Goal: Task Accomplishment & Management: Complete application form

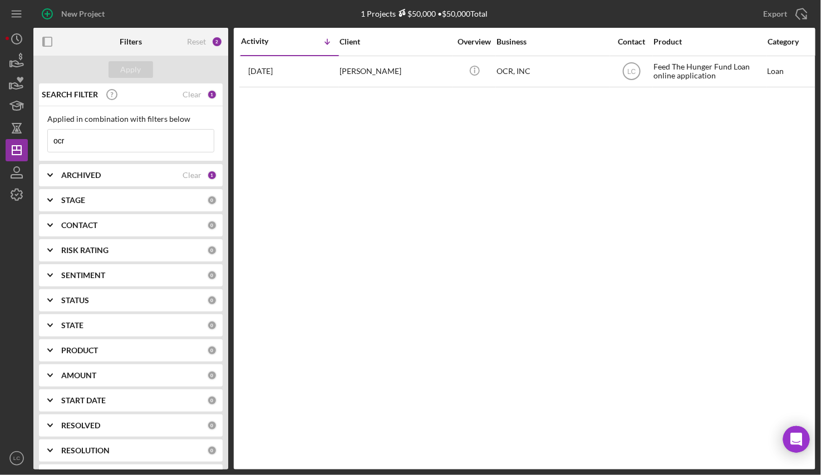
click at [67, 146] on input "ocr" at bounding box center [131, 141] width 166 height 22
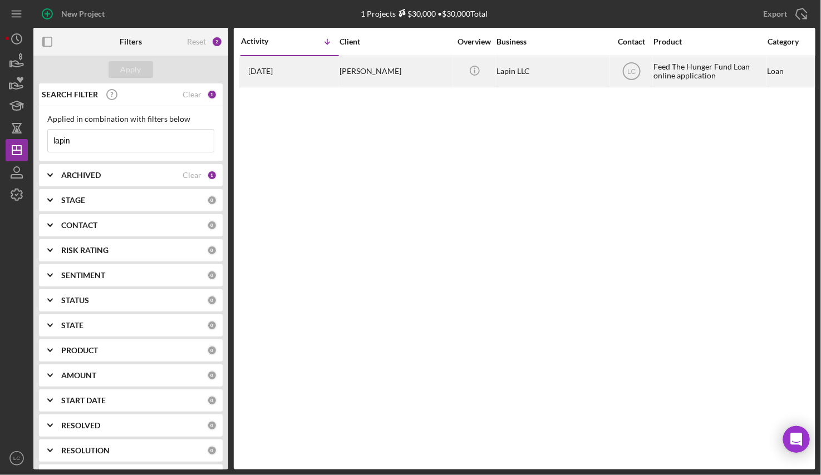
type input "lapin"
click at [336, 71] on div "[DATE] [PERSON_NAME]" at bounding box center [289, 72] width 97 height 30
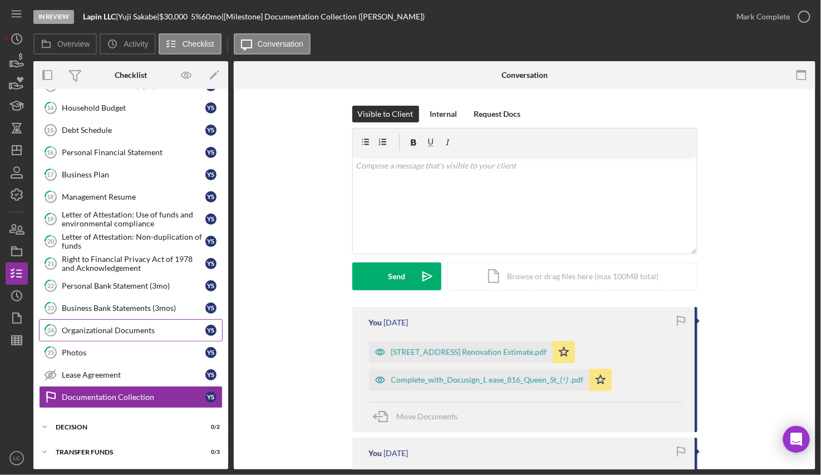
click at [99, 326] on div "Organizational Documents" at bounding box center [134, 330] width 144 height 9
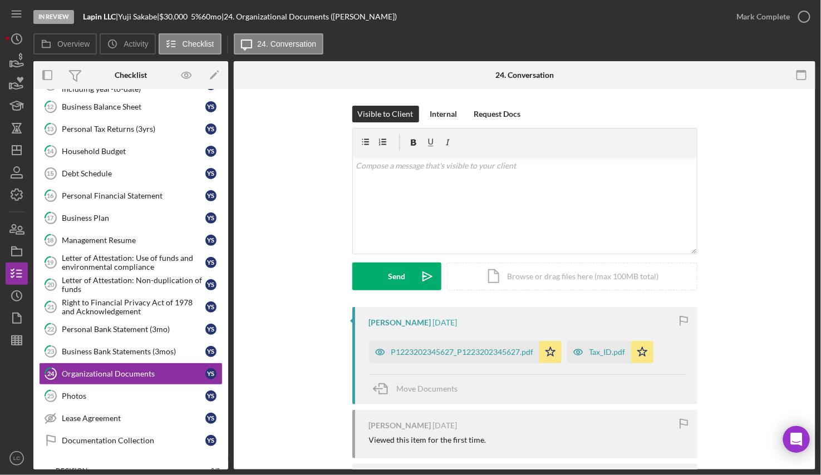
scroll to position [159, 0]
click at [124, 242] on div "Management Resume" at bounding box center [134, 239] width 144 height 9
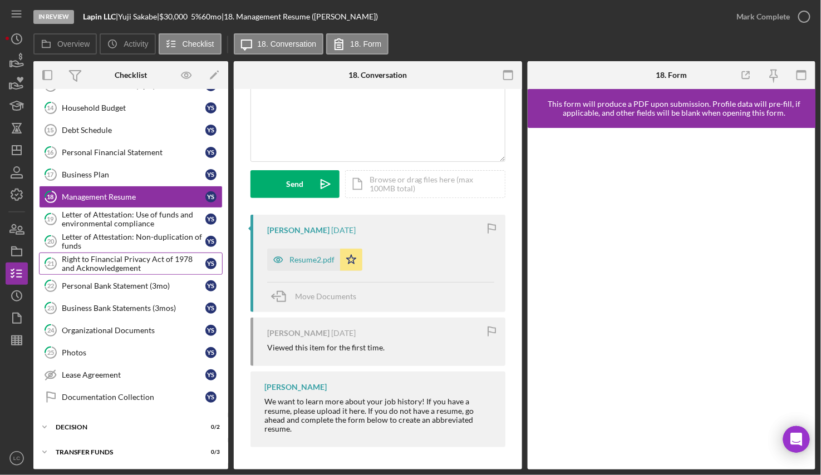
scroll to position [203, 0]
click at [104, 374] on div "Lease Agreement" at bounding box center [134, 375] width 144 height 9
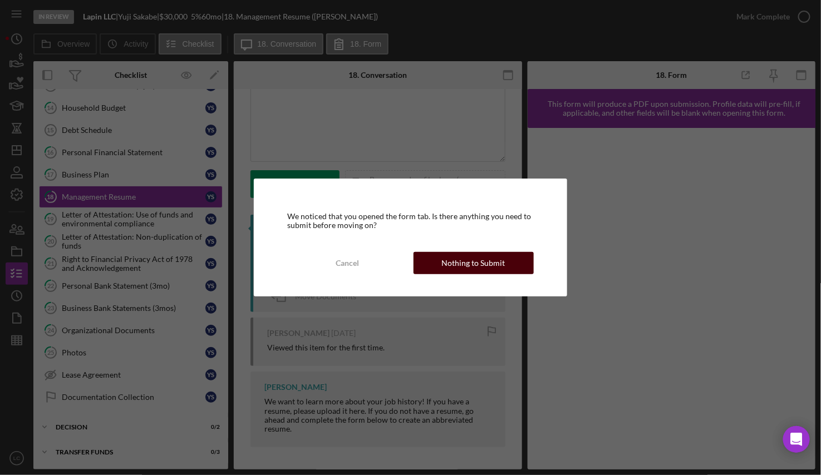
click at [470, 266] on div "Nothing to Submit" at bounding box center [473, 263] width 63 height 22
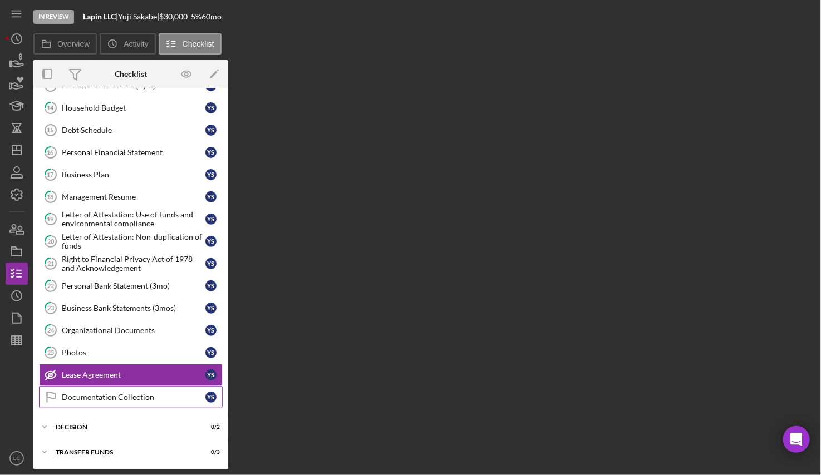
scroll to position [203, 0]
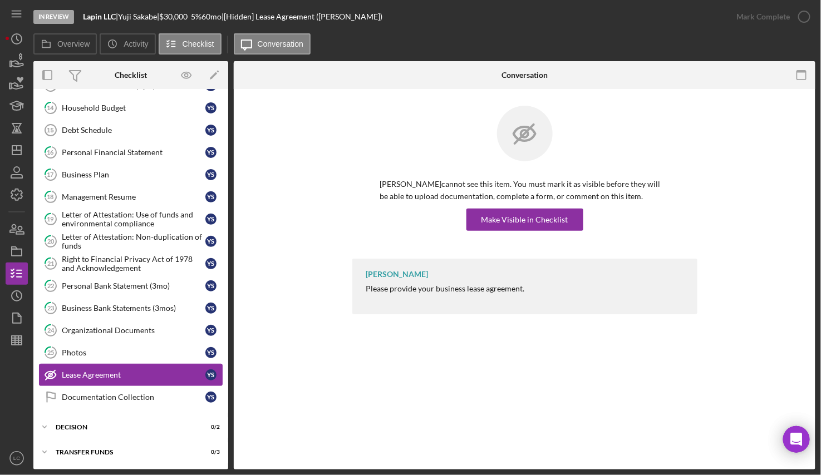
click at [184, 375] on div "Lease Agreement" at bounding box center [134, 375] width 144 height 9
click at [172, 379] on div "Documentation Collection" at bounding box center [134, 397] width 144 height 9
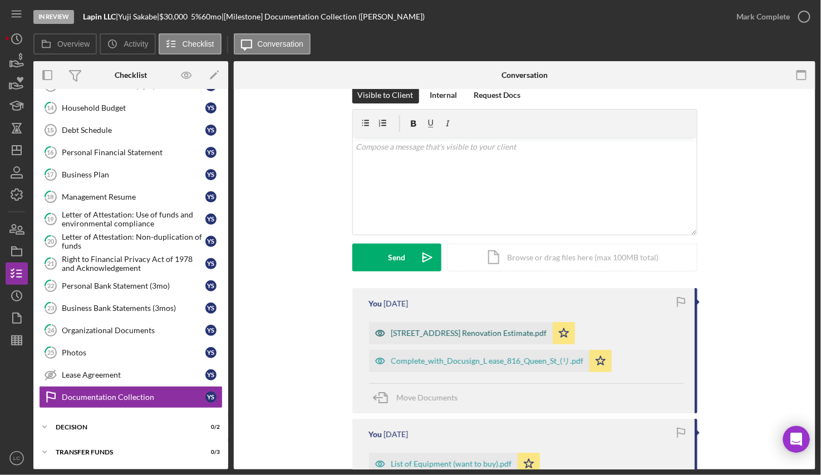
scroll to position [19, 0]
click at [446, 367] on div "Complete_with_Docusign_L ease_816_Queen_St_(リ.pdf" at bounding box center [479, 361] width 220 height 22
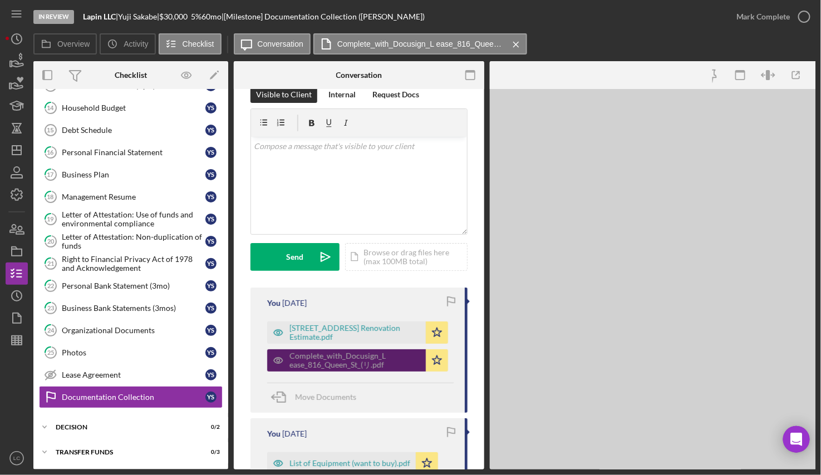
click at [446, 367] on div "Complete_with_Docusign_L ease_816_Queen_St_(リ.pdf Icon/Star" at bounding box center [360, 358] width 186 height 28
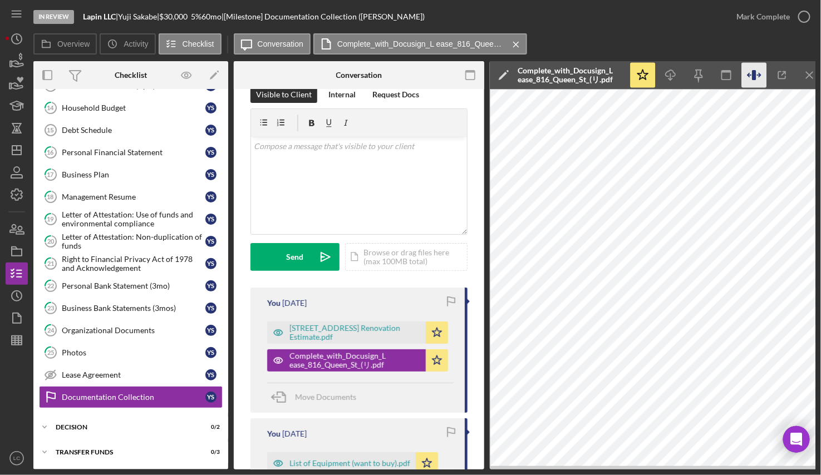
click at [686, 72] on icon "button" at bounding box center [754, 75] width 25 height 25
click at [470, 73] on icon "button" at bounding box center [470, 75] width 25 height 25
